Goal: Task Accomplishment & Management: Use online tool/utility

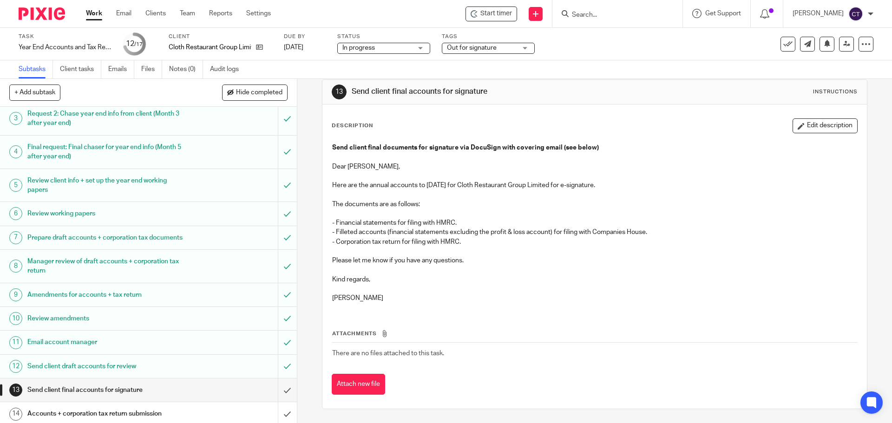
scroll to position [146, 0]
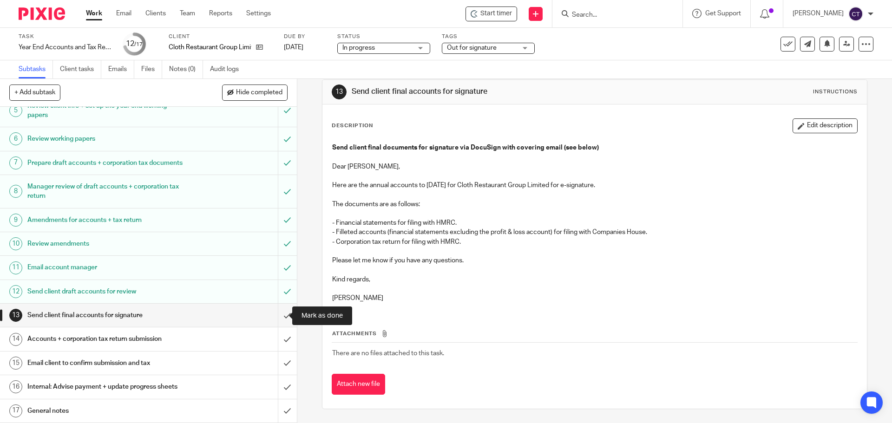
drag, startPoint x: 281, startPoint y: 313, endPoint x: 268, endPoint y: 317, distance: 13.7
click at [281, 313] on input "submit" at bounding box center [148, 315] width 297 height 23
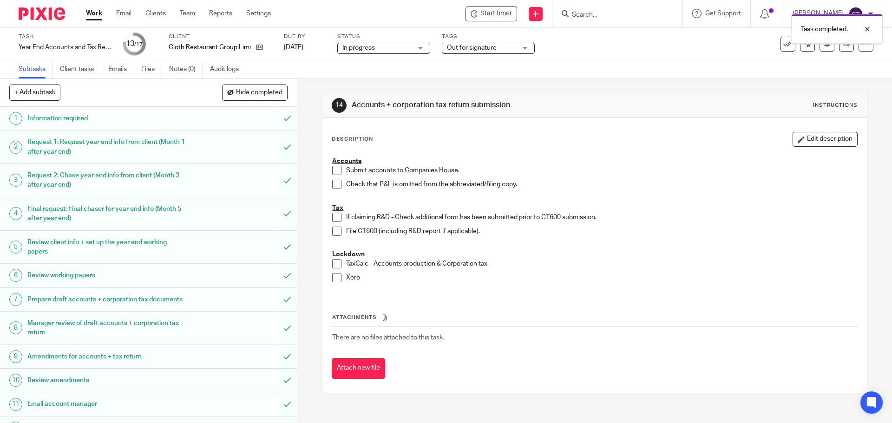
scroll to position [146, 0]
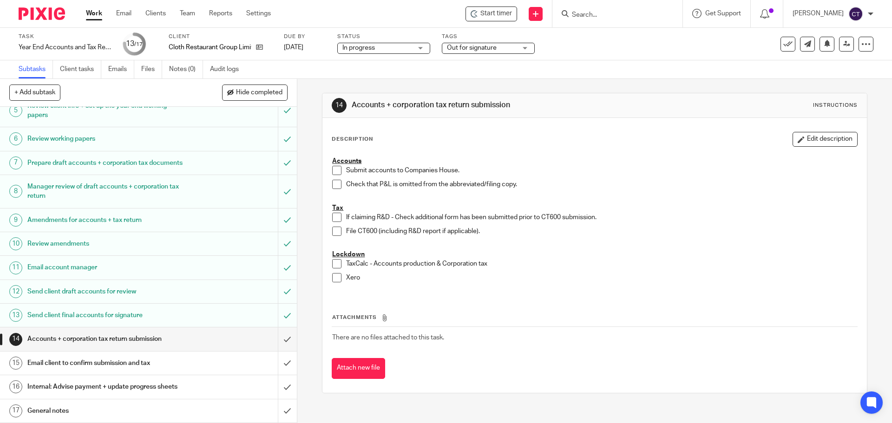
click at [571, 12] on input "Search" at bounding box center [613, 15] width 84 height 8
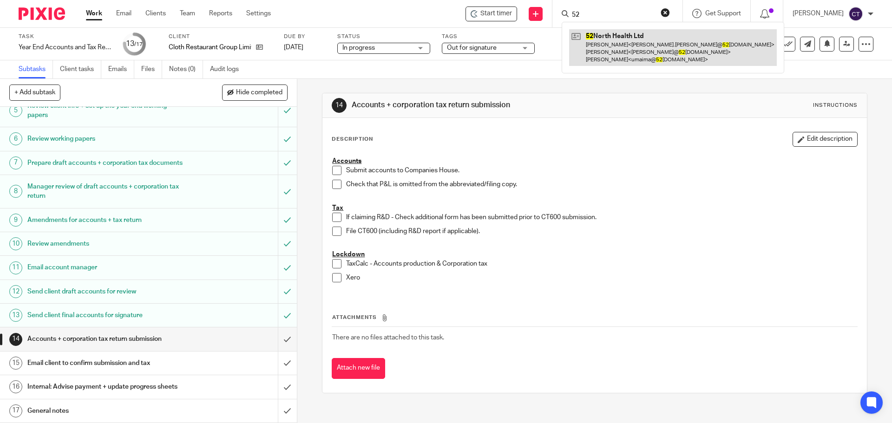
type input "52"
click at [608, 57] on link at bounding box center [673, 47] width 208 height 37
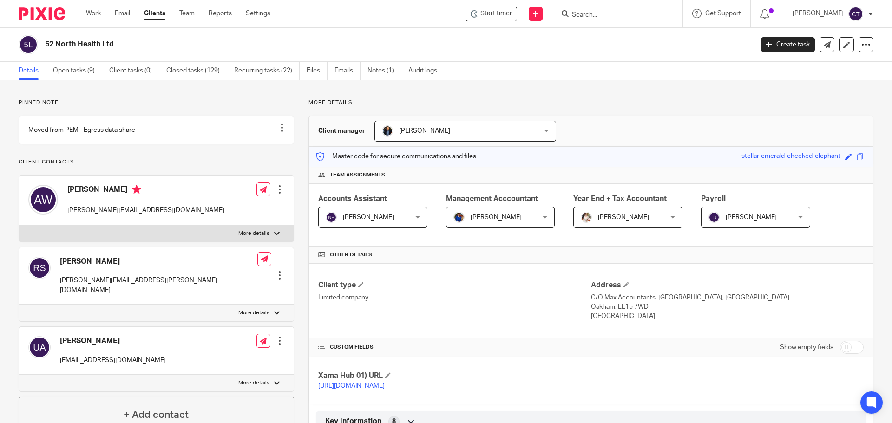
click at [579, 11] on input "Search" at bounding box center [613, 15] width 84 height 8
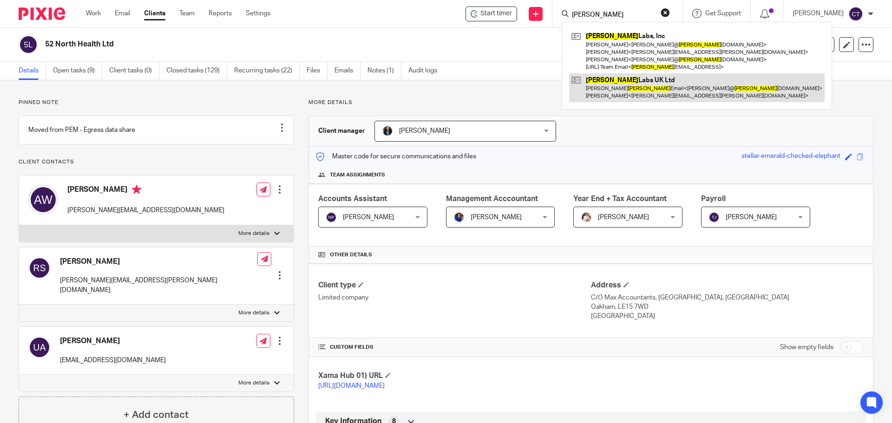
type input "dayhoff"
click at [597, 88] on link at bounding box center [697, 87] width 256 height 29
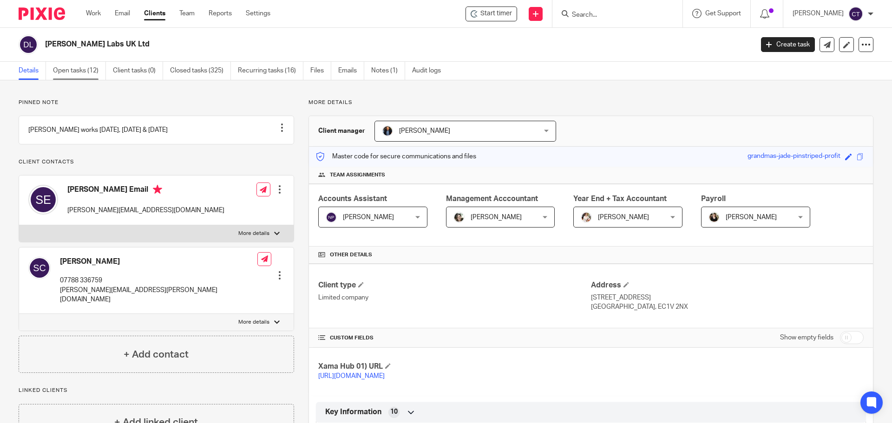
click at [73, 68] on link "Open tasks (12)" at bounding box center [79, 71] width 53 height 18
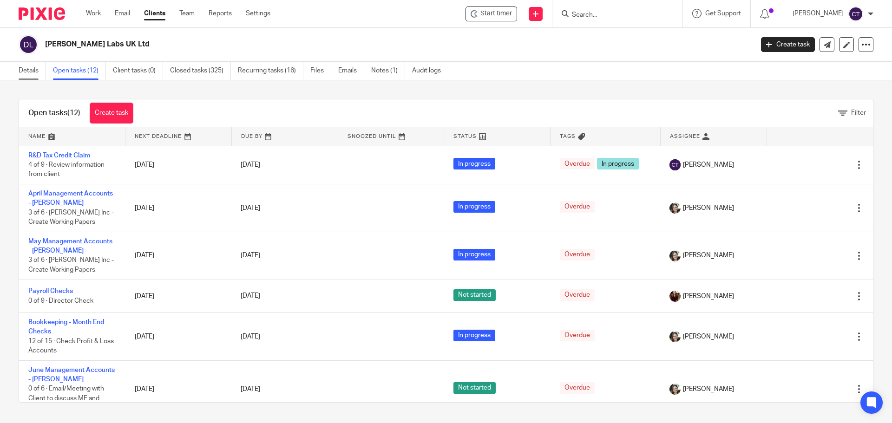
click at [28, 64] on link "Details" at bounding box center [32, 71] width 27 height 18
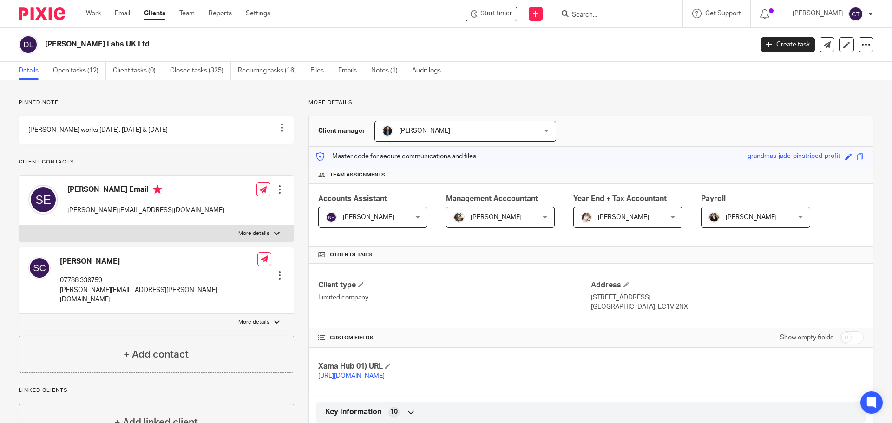
click at [589, 13] on input "Search" at bounding box center [613, 15] width 84 height 8
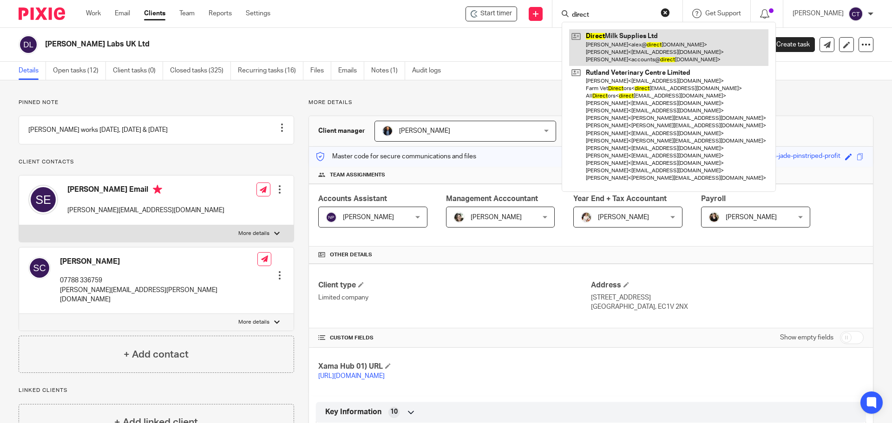
type input "direct"
click at [593, 44] on link at bounding box center [668, 47] width 199 height 37
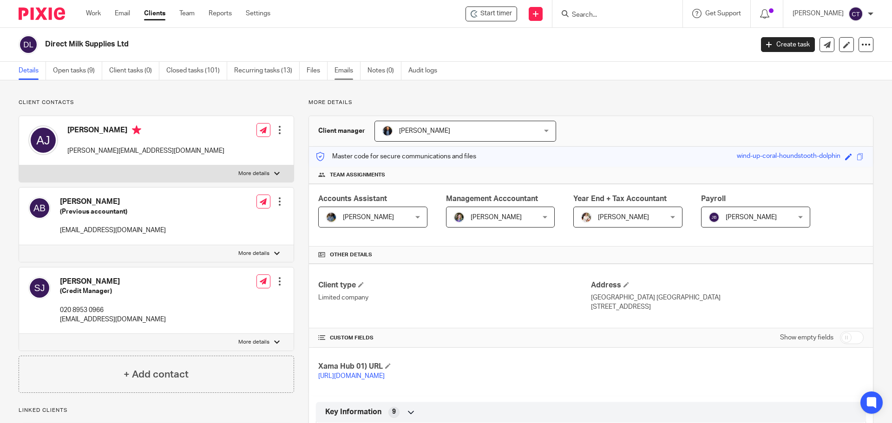
click at [345, 70] on link "Emails" at bounding box center [348, 71] width 26 height 18
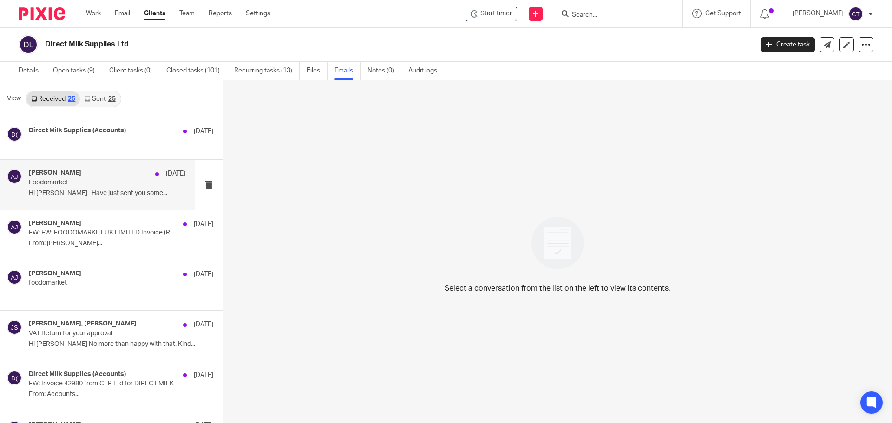
click at [57, 178] on div "Alex Jenkins 4 Jul" at bounding box center [107, 173] width 157 height 9
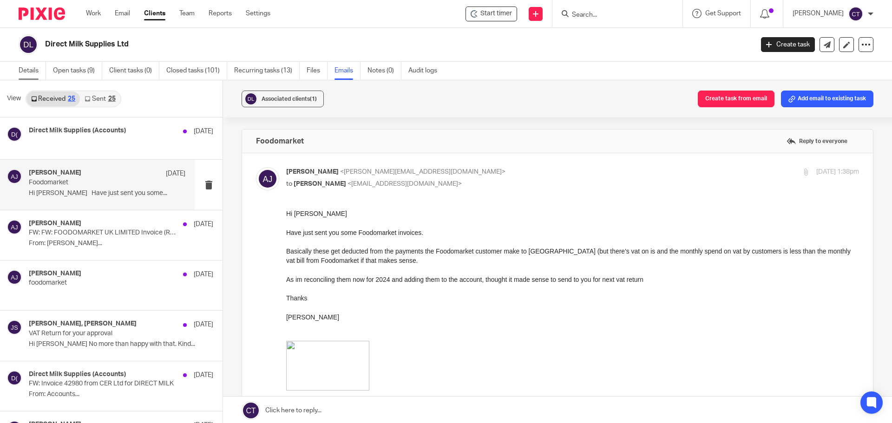
click at [24, 67] on link "Details" at bounding box center [32, 71] width 27 height 18
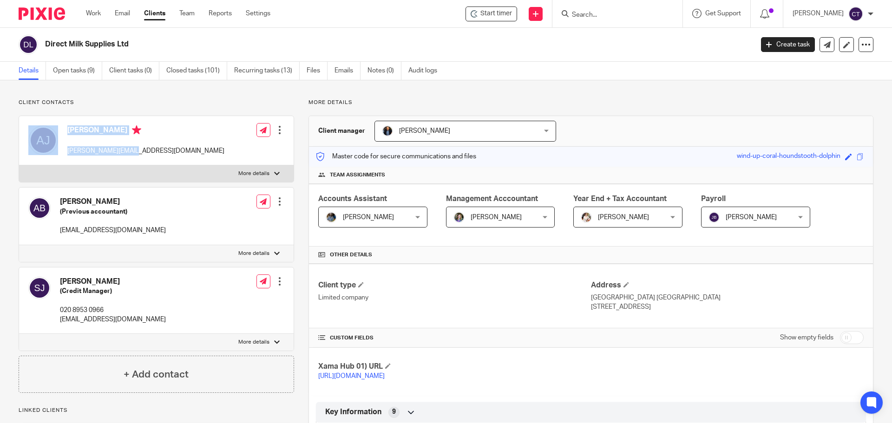
drag, startPoint x: 128, startPoint y: 147, endPoint x: 59, endPoint y: 154, distance: 70.1
click at [59, 154] on div "[PERSON_NAME] [PERSON_NAME][EMAIL_ADDRESS][DOMAIN_NAME] Edit contact Create cli…" at bounding box center [156, 140] width 275 height 49
click at [153, 161] on div "[PERSON_NAME] [PERSON_NAME][EMAIL_ADDRESS][DOMAIN_NAME] Edit contact Create cli…" at bounding box center [156, 140] width 275 height 49
drag, startPoint x: 133, startPoint y: 150, endPoint x: 67, endPoint y: 155, distance: 66.2
click at [67, 155] on div "[PERSON_NAME] [PERSON_NAME][EMAIL_ADDRESS][DOMAIN_NAME] Edit contact Create cli…" at bounding box center [156, 140] width 275 height 49
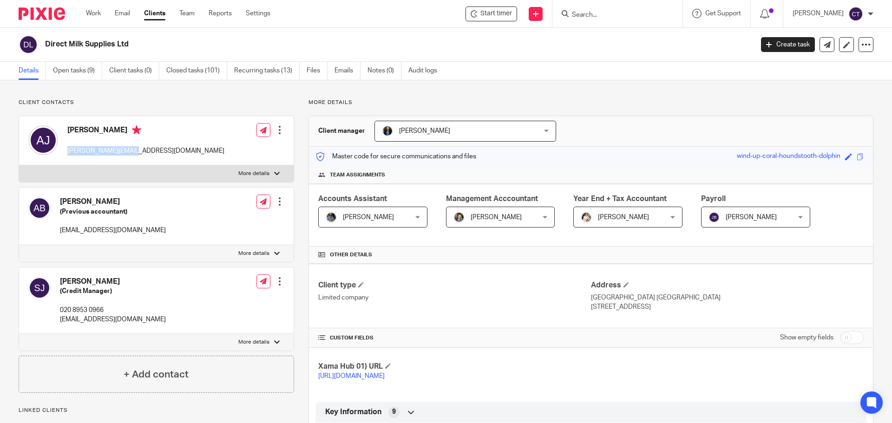
copy p "[PERSON_NAME][EMAIL_ADDRESS][DOMAIN_NAME]"
click at [584, 16] on input "Search" at bounding box center [613, 15] width 84 height 8
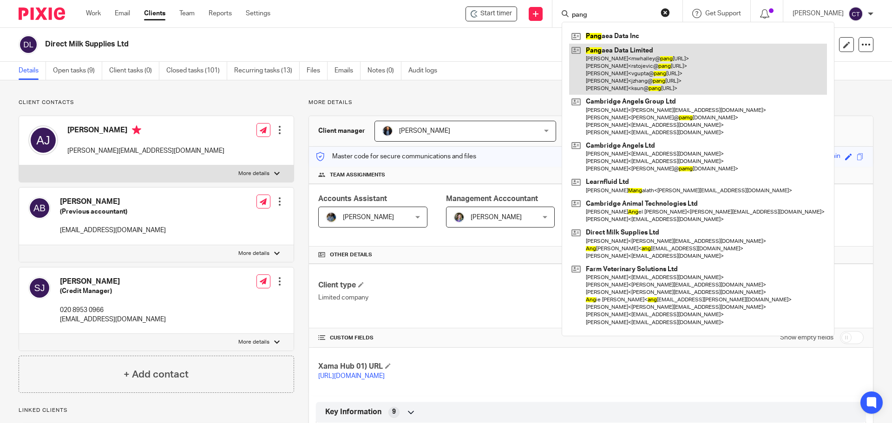
type input "pang"
click at [620, 58] on link at bounding box center [698, 70] width 258 height 52
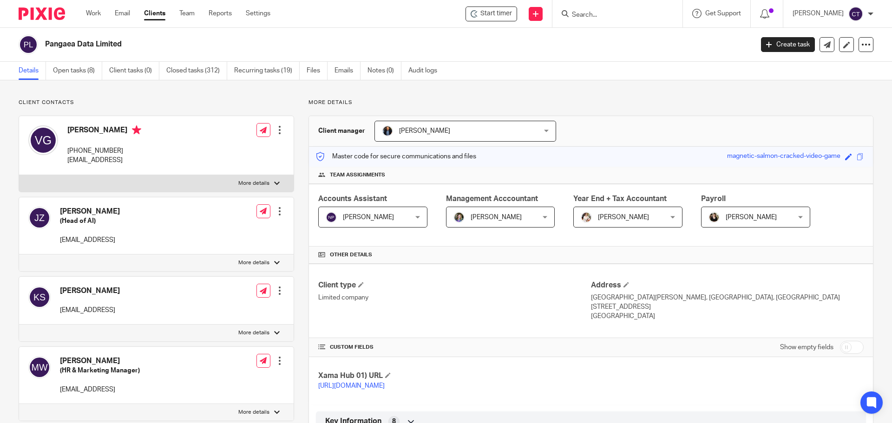
drag, startPoint x: 140, startPoint y: 161, endPoint x: 68, endPoint y: 164, distance: 72.1
click at [68, 164] on div "[PERSON_NAME] [PHONE_NUMBER] [EMAIL_ADDRESS] Edit contact Create client from co…" at bounding box center [156, 145] width 275 height 59
copy p "[EMAIL_ADDRESS]"
click at [575, 11] on input "Search" at bounding box center [613, 15] width 84 height 8
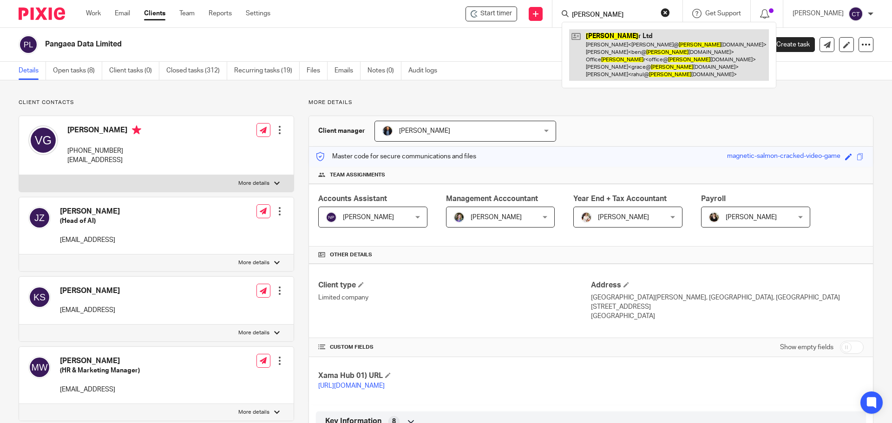
type input "levell"
click at [589, 53] on link at bounding box center [669, 55] width 200 height 52
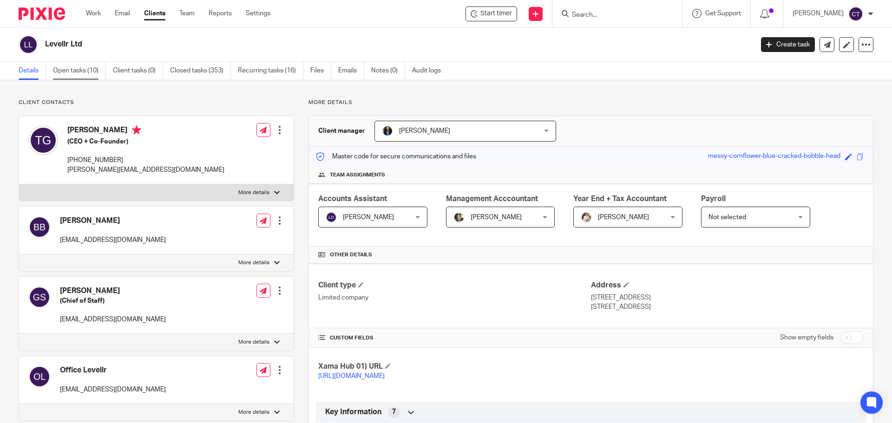
click at [78, 69] on link "Open tasks (10)" at bounding box center [79, 71] width 53 height 18
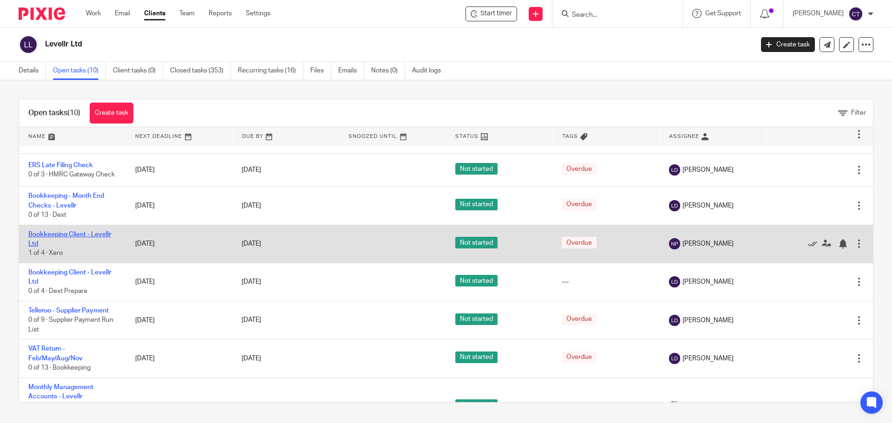
scroll to position [46, 0]
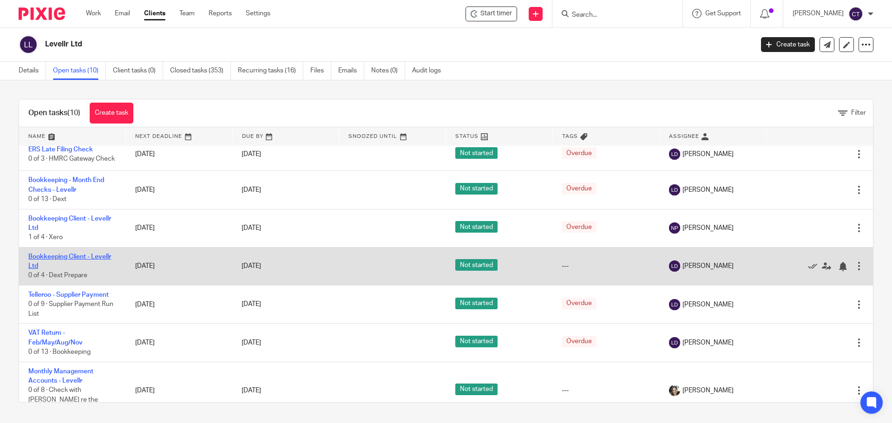
click at [51, 261] on link "Bookkeeping Client - Levellr Ltd" at bounding box center [69, 262] width 83 height 16
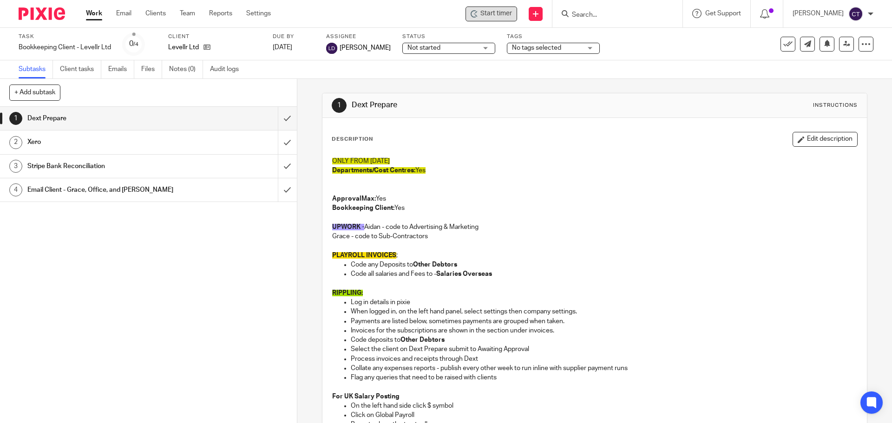
click at [493, 12] on span "Start timer" at bounding box center [497, 14] width 32 height 10
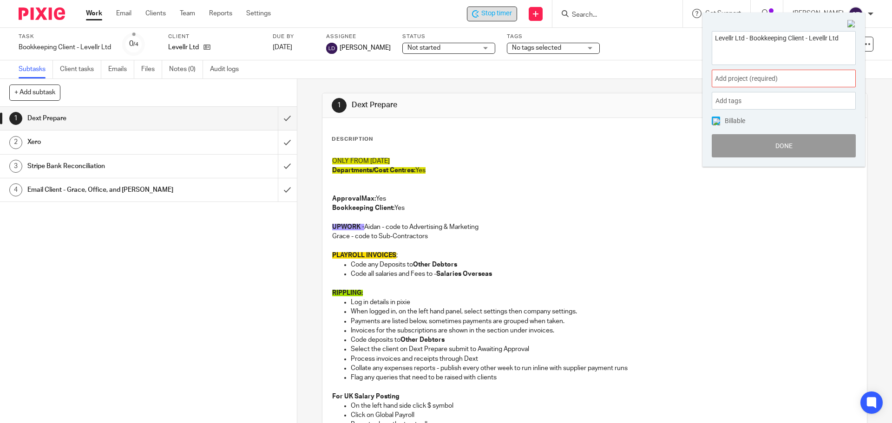
click at [735, 76] on span "Add project (required) :" at bounding box center [773, 79] width 117 height 10
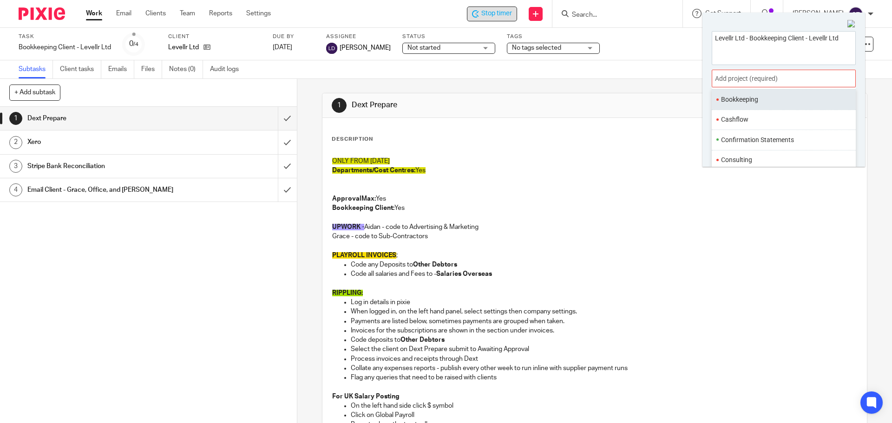
scroll to position [93, 0]
click at [734, 97] on li "Bookkeeping" at bounding box center [781, 95] width 121 height 10
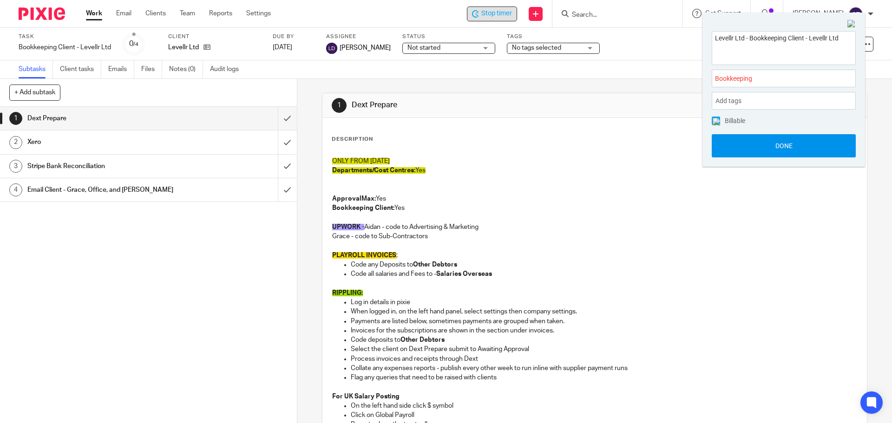
drag, startPoint x: 739, startPoint y: 139, endPoint x: 735, endPoint y: 144, distance: 5.3
click at [739, 139] on button "Done" at bounding box center [784, 145] width 144 height 23
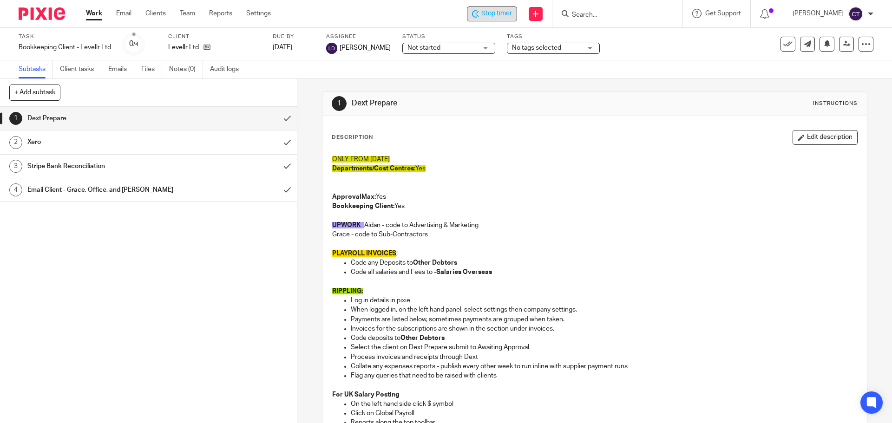
scroll to position [0, 0]
